Goal: Transaction & Acquisition: Purchase product/service

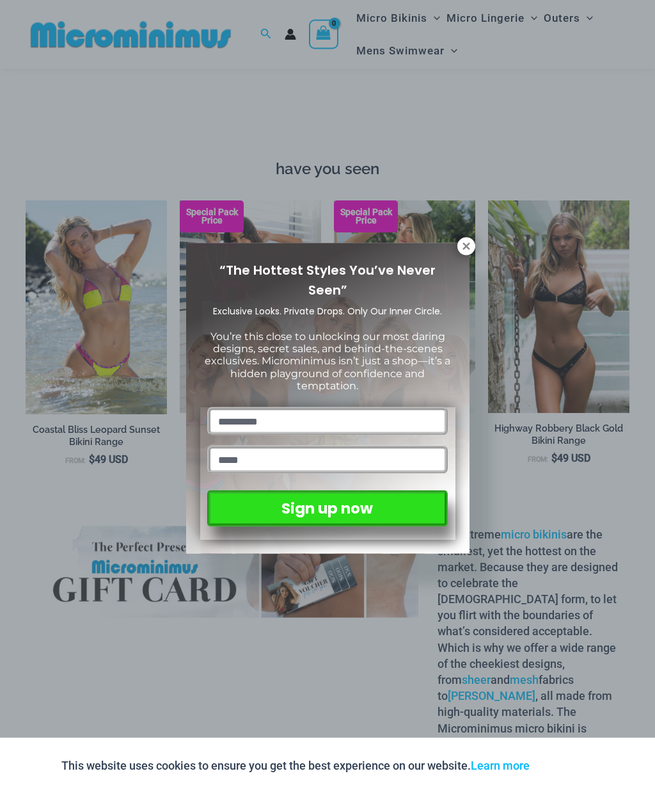
scroll to position [1078, 0]
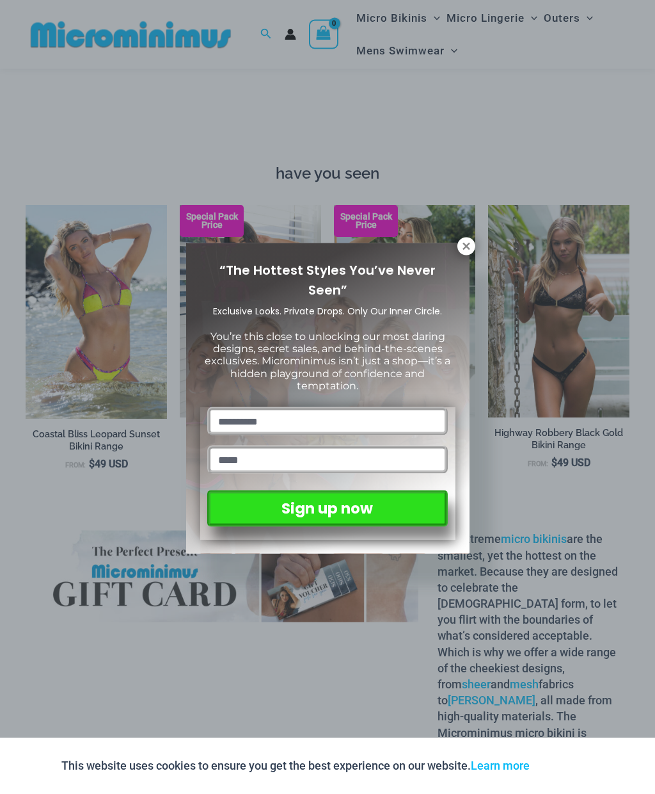
click at [467, 244] on icon at bounding box center [466, 246] width 7 height 7
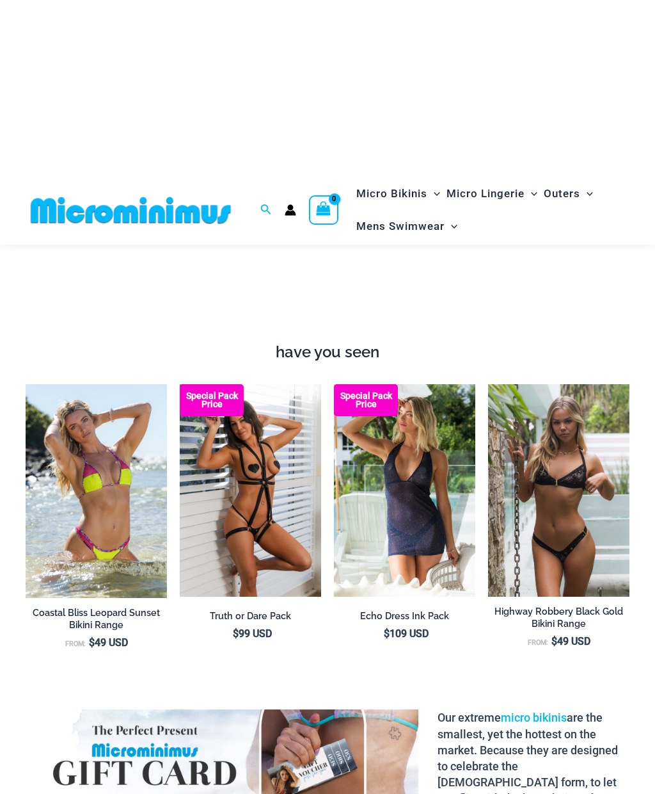
scroll to position [721, 0]
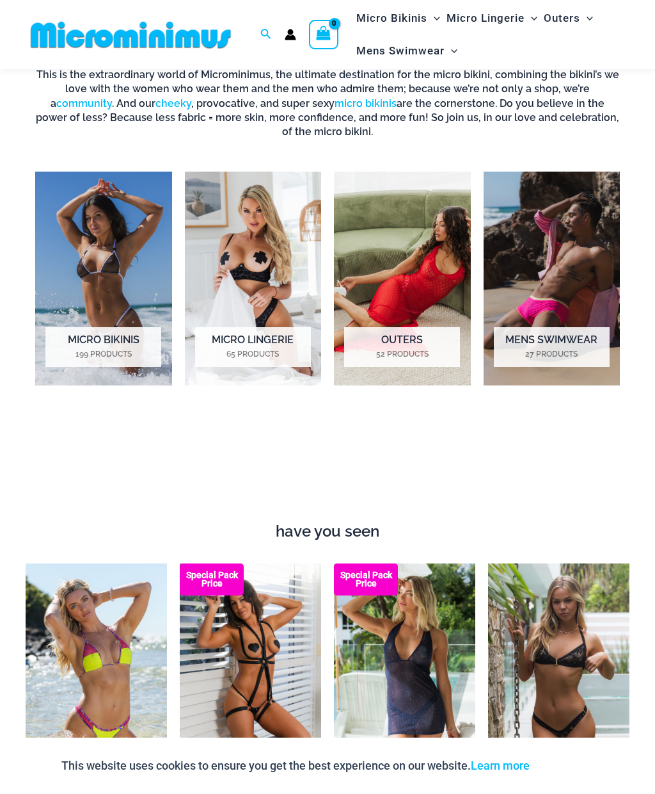
click at [95, 259] on img "Visit product category Micro Bikinis" at bounding box center [103, 279] width 137 height 214
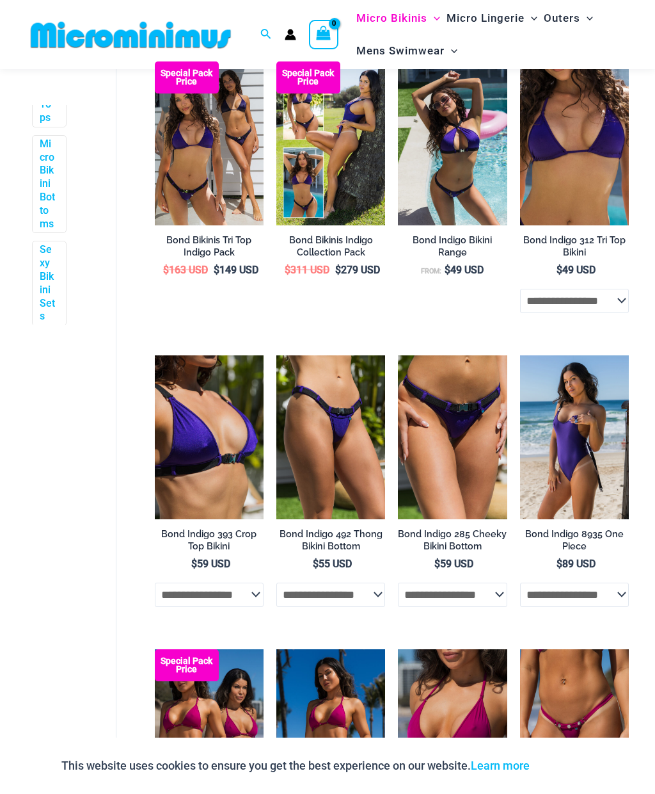
scroll to position [567, 0]
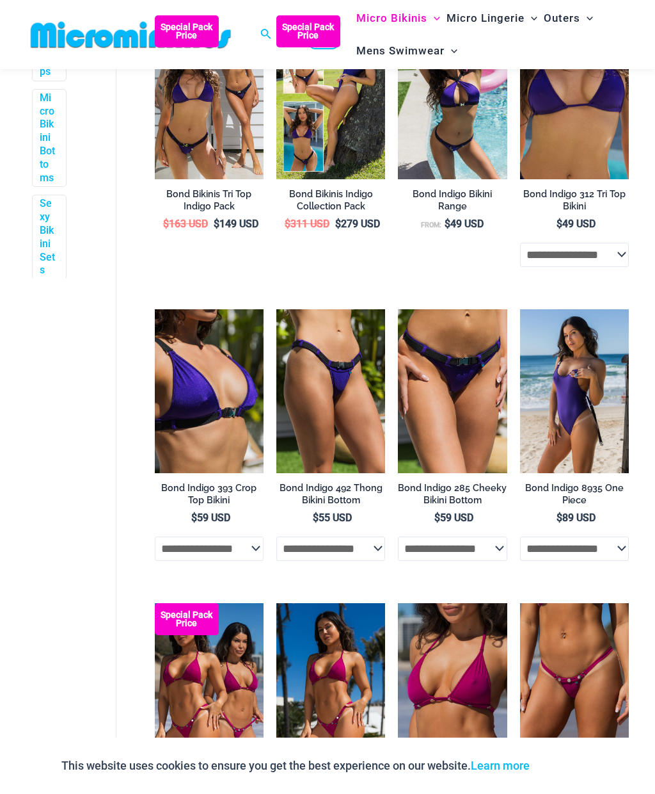
click at [155, 309] on img at bounding box center [155, 309] width 0 height 0
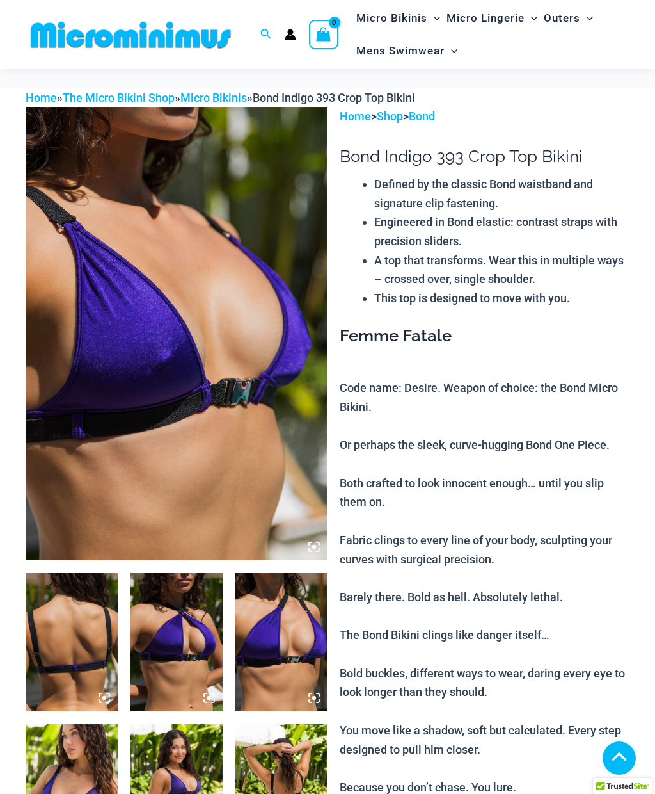
scroll to position [467, 0]
